Goal: Task Accomplishment & Management: Complete application form

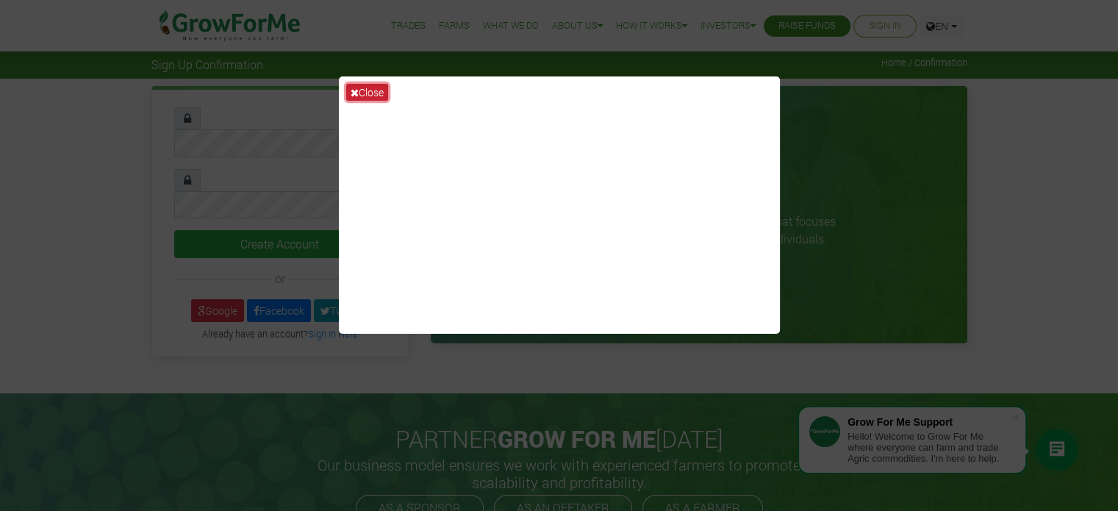
click at [376, 93] on button "Close" at bounding box center [367, 92] width 42 height 17
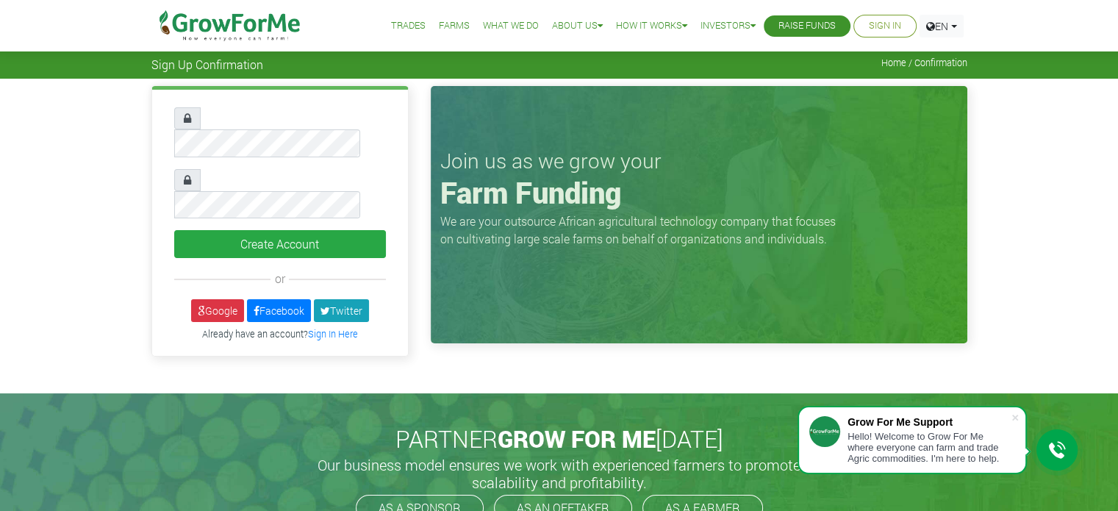
click at [883, 32] on link "Sign In" at bounding box center [885, 25] width 32 height 15
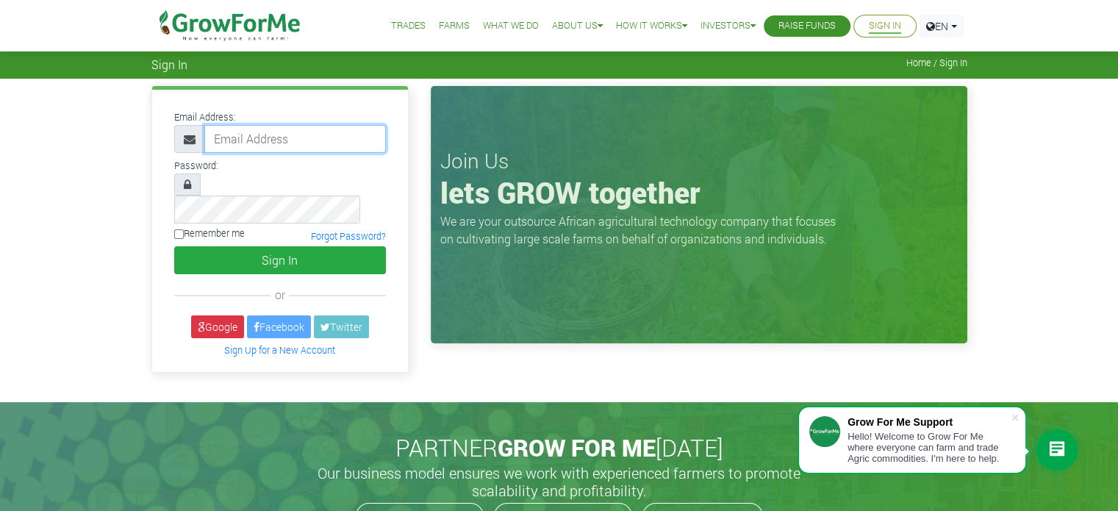
click at [315, 134] on input "email" at bounding box center [295, 139] width 182 height 28
type input "terryamartey@gmail.com"
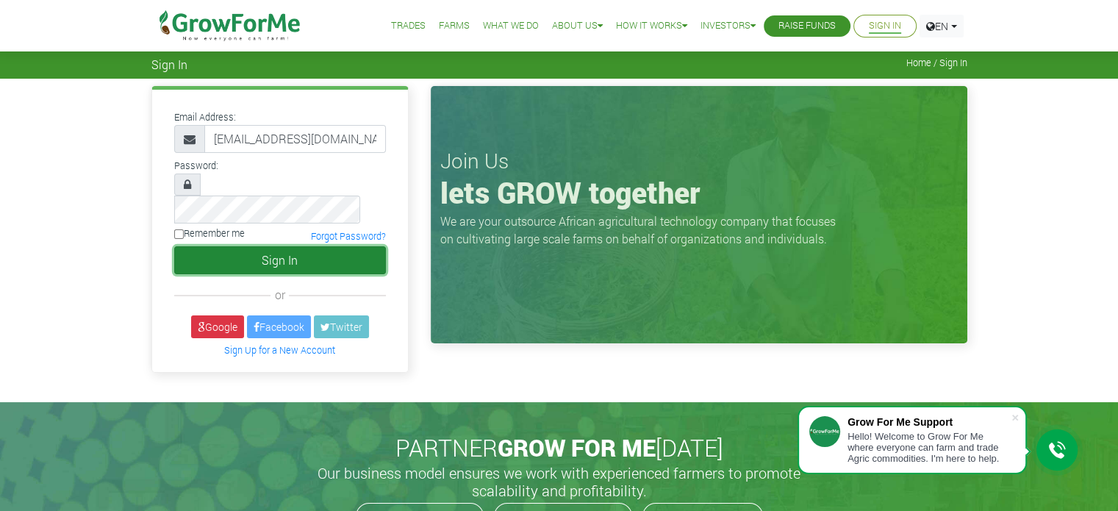
click at [265, 246] on button "Sign In" at bounding box center [280, 260] width 212 height 28
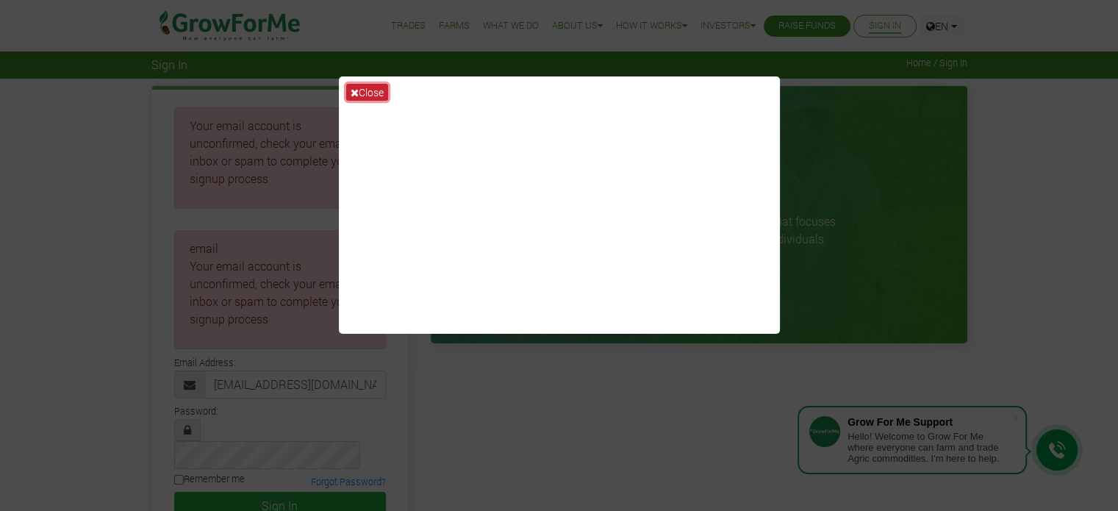
click at [375, 93] on button "Close" at bounding box center [367, 92] width 42 height 17
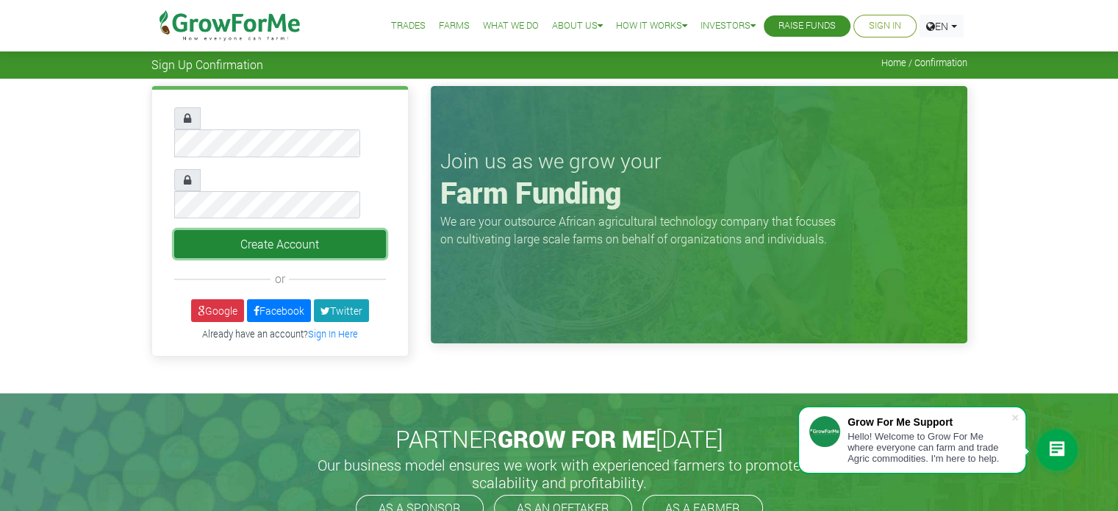
click at [288, 230] on button "Create Account" at bounding box center [280, 244] width 212 height 28
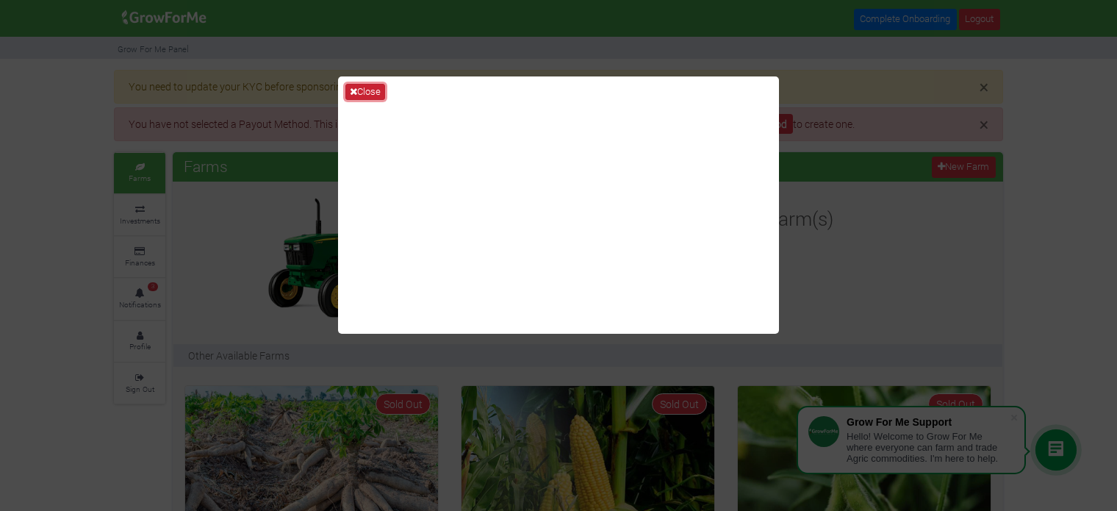
click at [359, 85] on button "Close" at bounding box center [366, 92] width 40 height 16
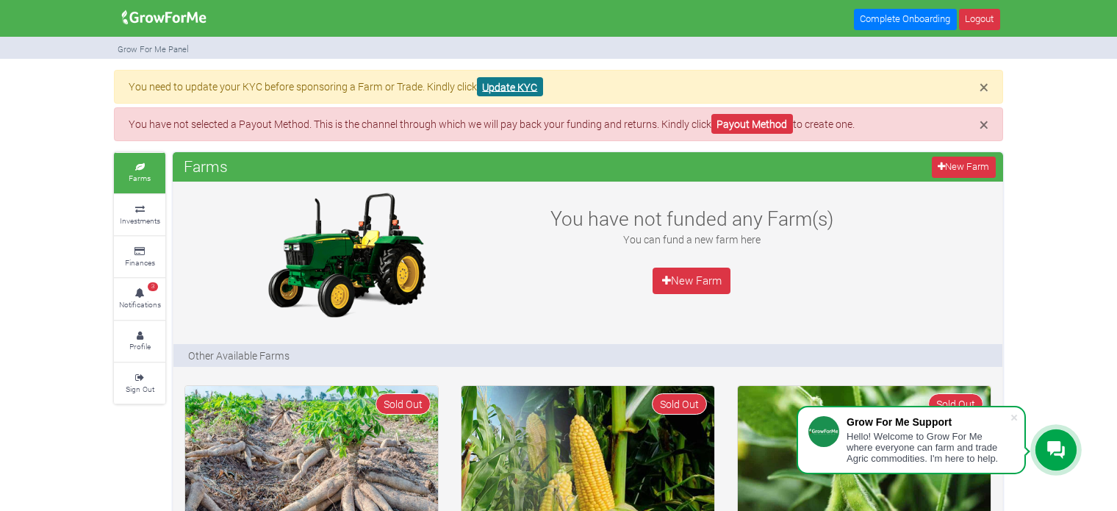
click at [529, 82] on link "Update KYC" at bounding box center [510, 87] width 66 height 20
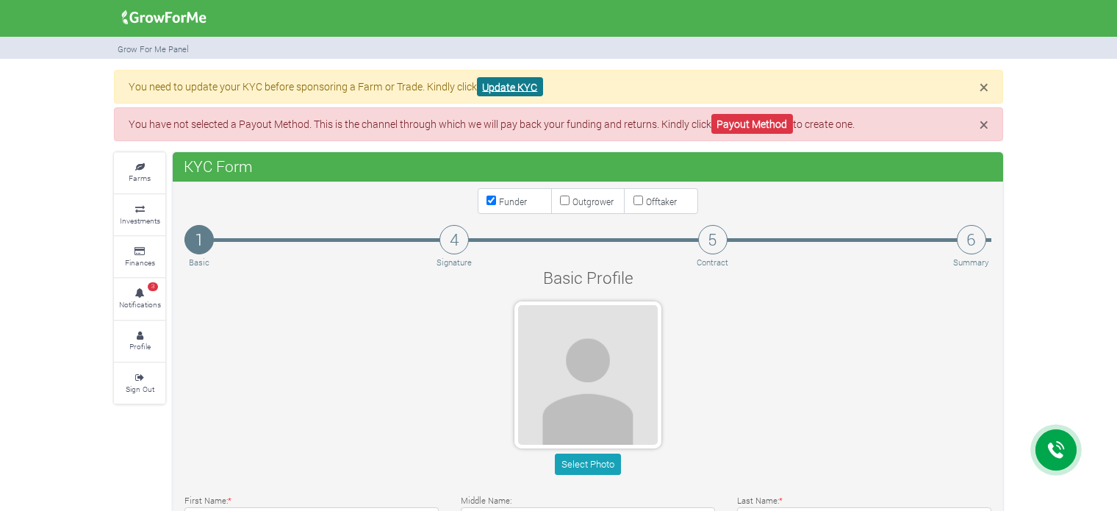
type input "54 082 1064"
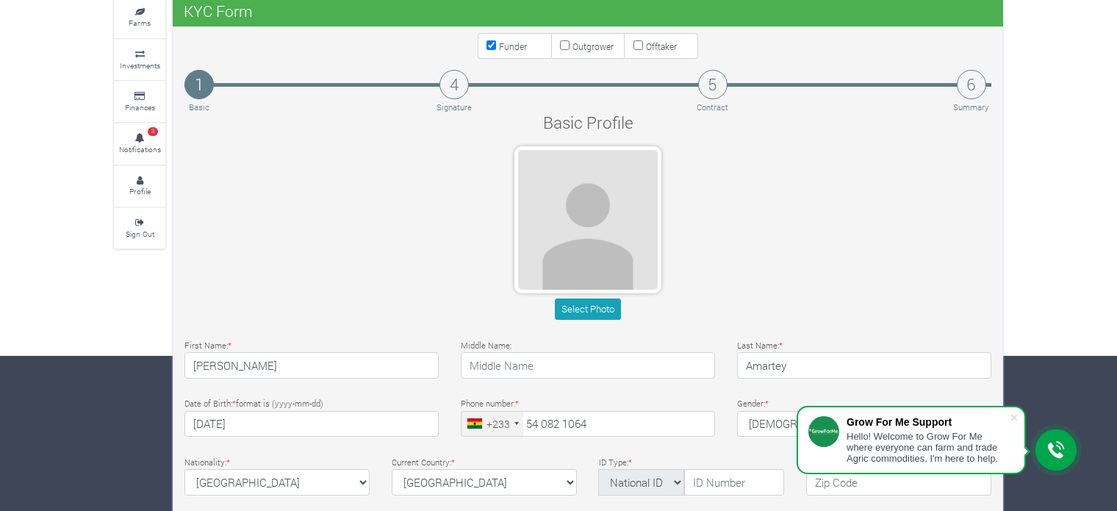
scroll to position [96, 0]
